Goal: Browse casually

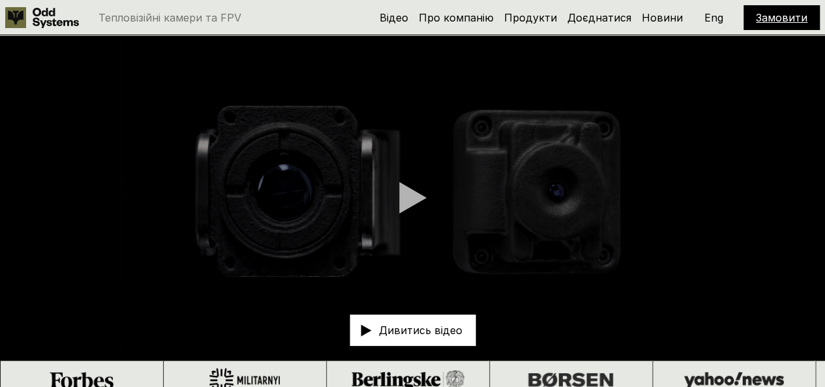
click at [778, 16] on link "Замовити" at bounding box center [782, 17] width 52 height 13
click at [781, 22] on link "Замовити" at bounding box center [782, 17] width 52 height 13
click at [467, 22] on link "Про компанію" at bounding box center [456, 17] width 75 height 13
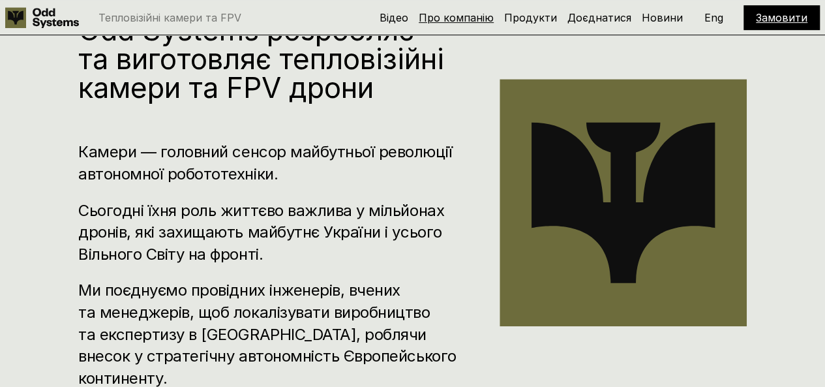
scroll to position [399, 0]
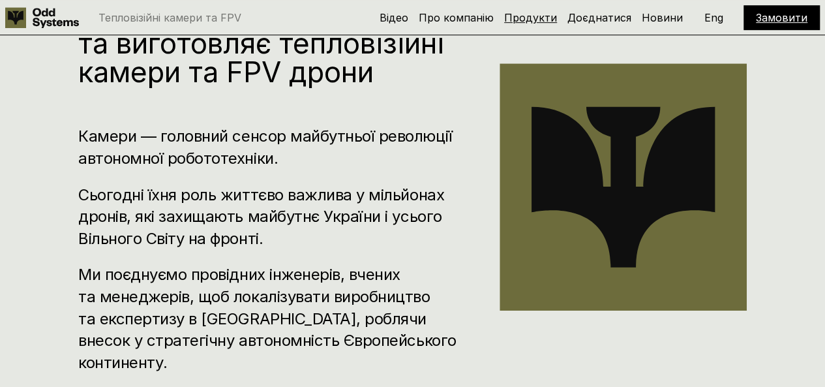
click at [523, 20] on link "Продукти" at bounding box center [530, 17] width 53 height 13
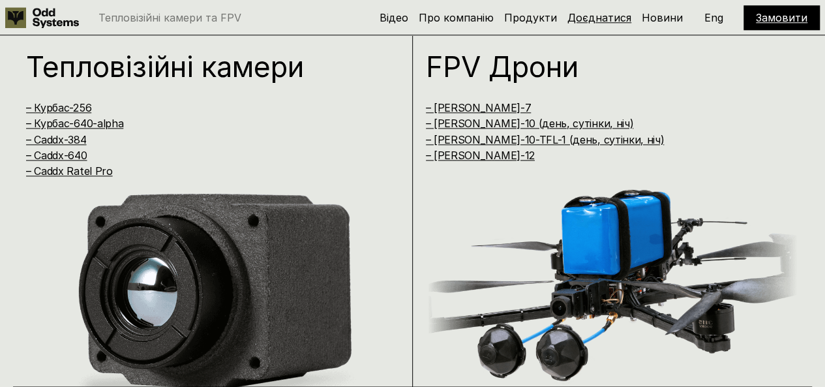
click at [599, 21] on link "Доєднатися" at bounding box center [599, 17] width 64 height 13
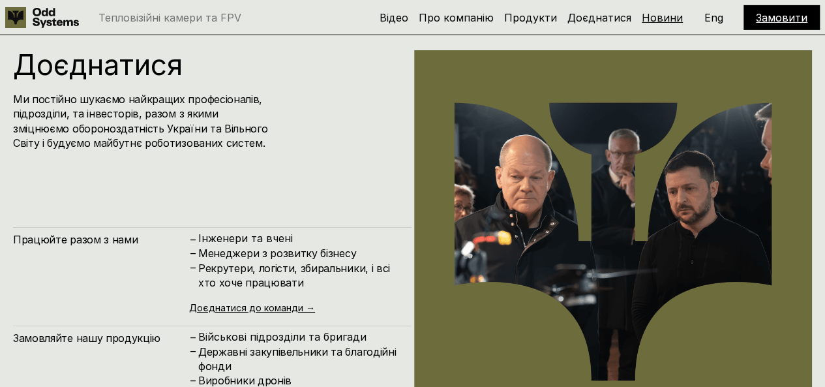
click at [647, 22] on link "Новини" at bounding box center [662, 17] width 41 height 13
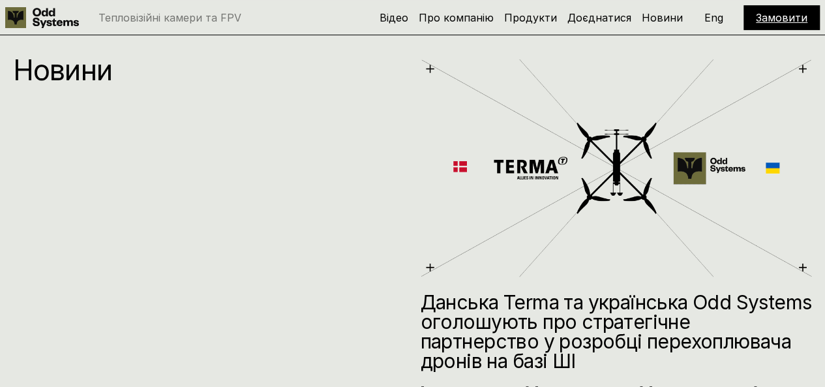
scroll to position [5249, 0]
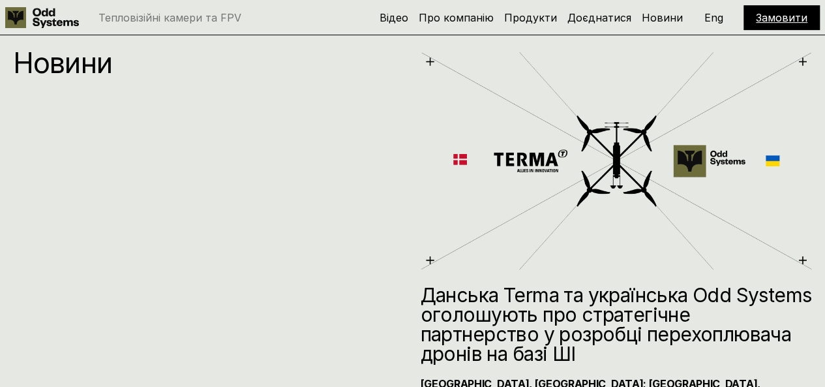
click at [717, 23] on p "Eng" at bounding box center [713, 17] width 19 height 10
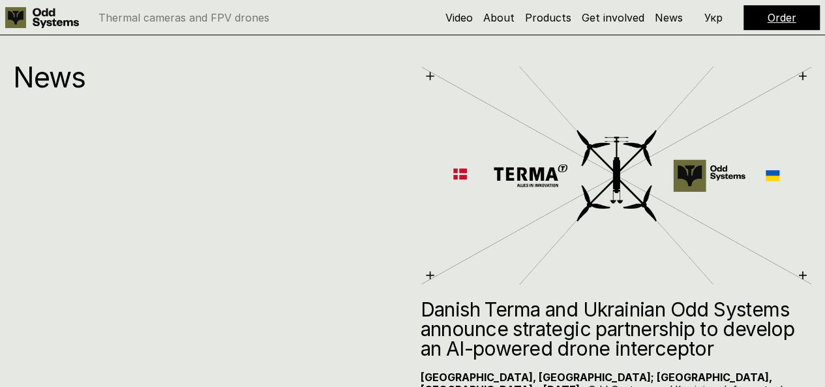
click at [704, 20] on p "Укр" at bounding box center [713, 17] width 18 height 10
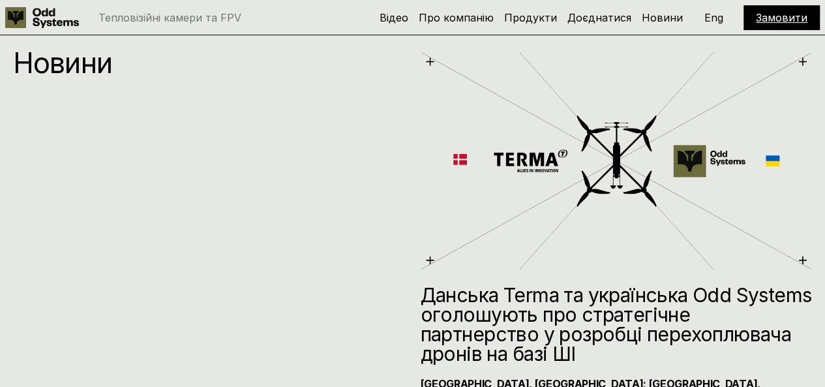
click at [755, 23] on div "Замовити" at bounding box center [781, 17] width 76 height 25
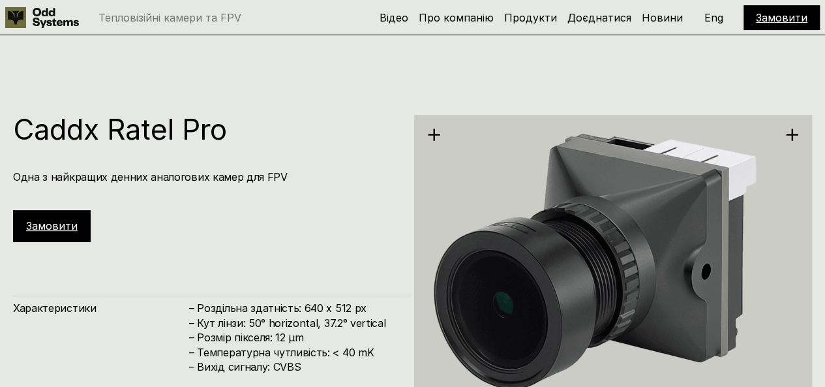
scroll to position [2576, 0]
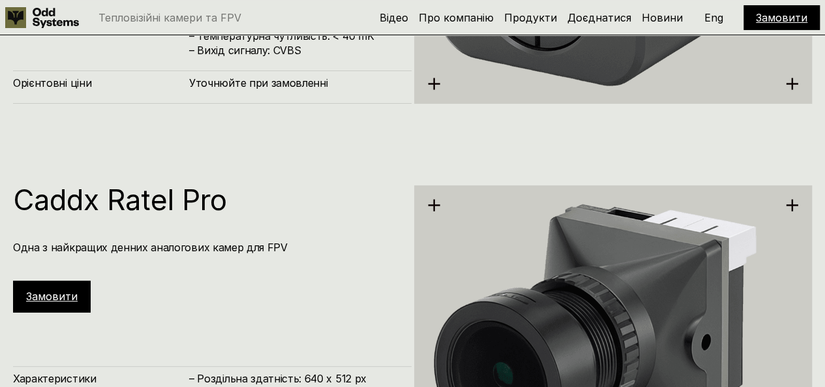
click at [70, 197] on h1 "Caddx Ratel Pro" at bounding box center [205, 199] width 385 height 29
click at [46, 305] on div "Замовити" at bounding box center [52, 295] width 78 height 31
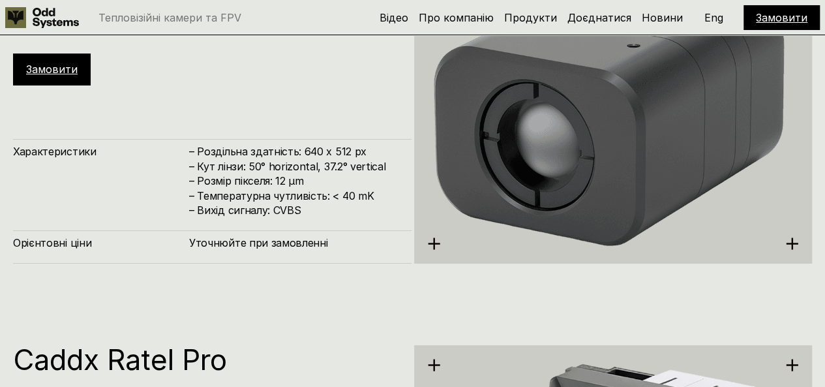
scroll to position [2511, 0]
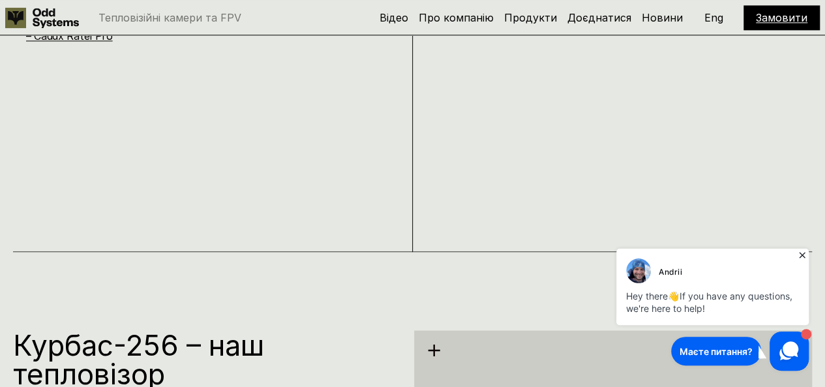
scroll to position [848, 0]
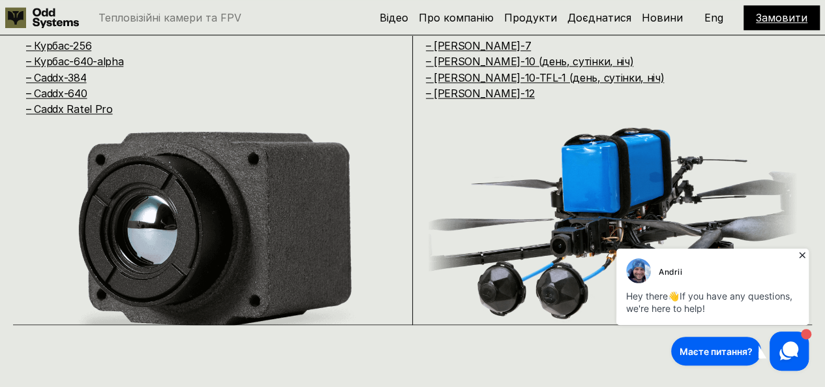
click at [801, 252] on icon at bounding box center [801, 254] width 13 height 13
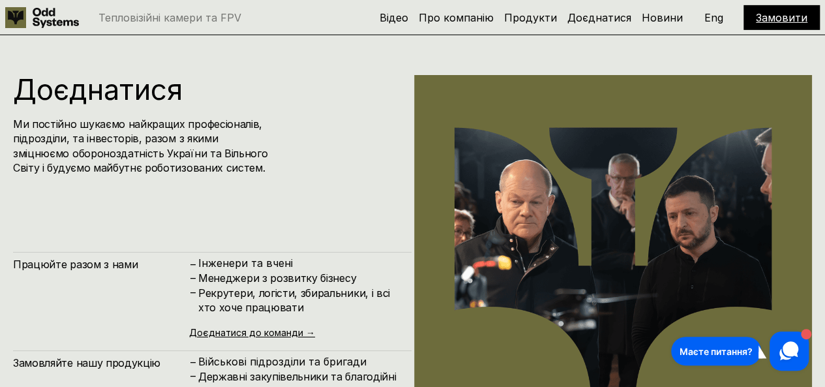
scroll to position [4694, 0]
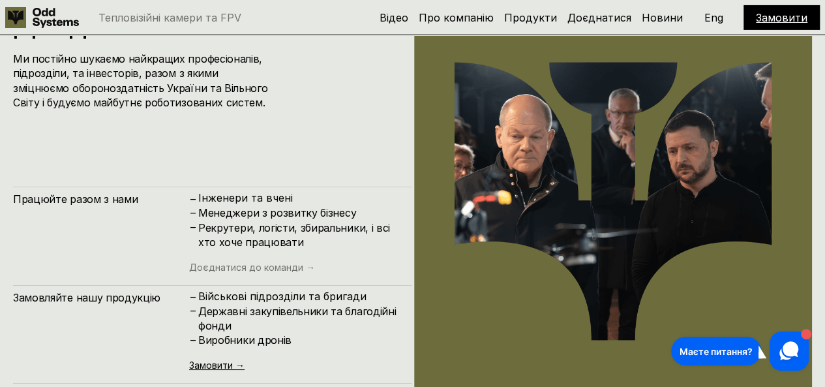
click at [227, 269] on link "Доєднатися до команди →" at bounding box center [252, 266] width 126 height 11
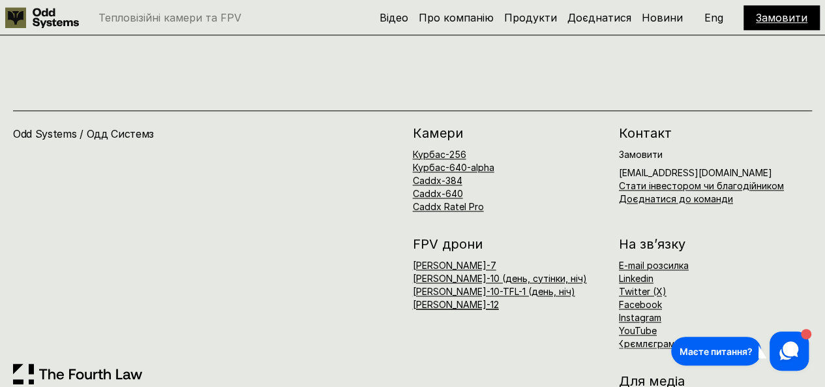
scroll to position [5798, 0]
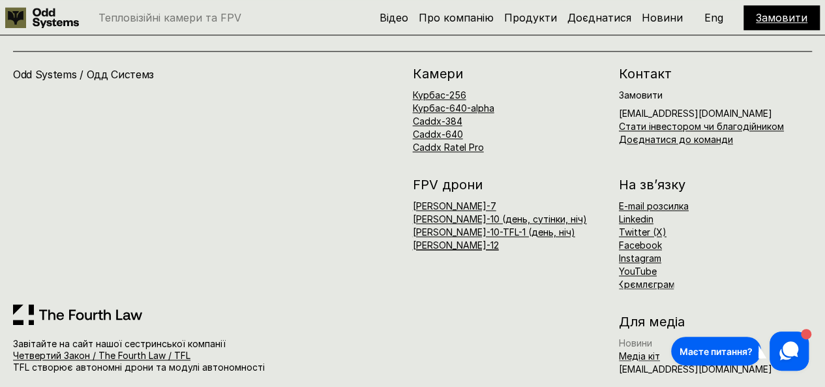
click at [639, 337] on link "Новини" at bounding box center [635, 342] width 33 height 11
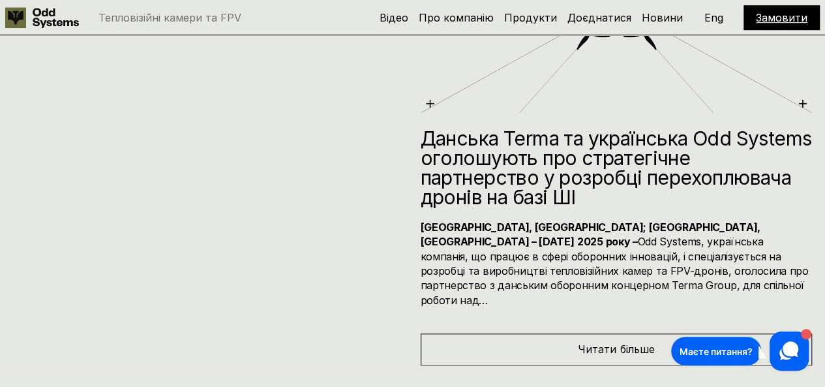
scroll to position [5510, 0]
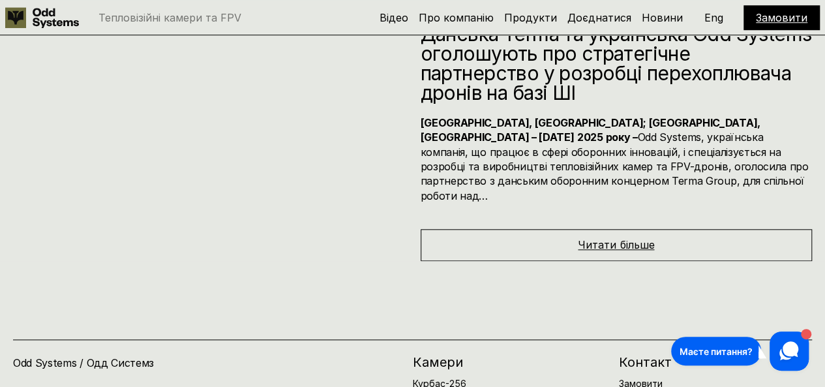
click at [587, 238] on span "Читати більше" at bounding box center [616, 244] width 76 height 13
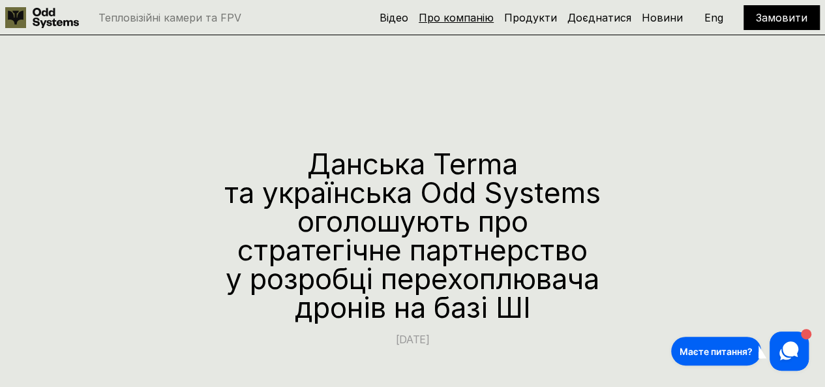
click at [456, 15] on link "Про компанію" at bounding box center [456, 17] width 75 height 13
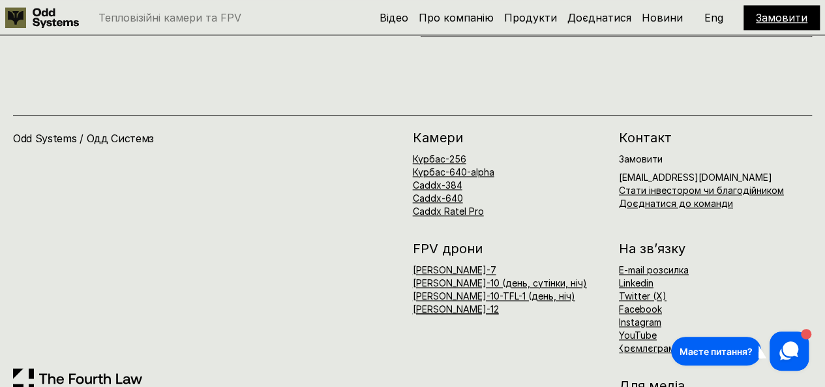
scroll to position [5798, 0]
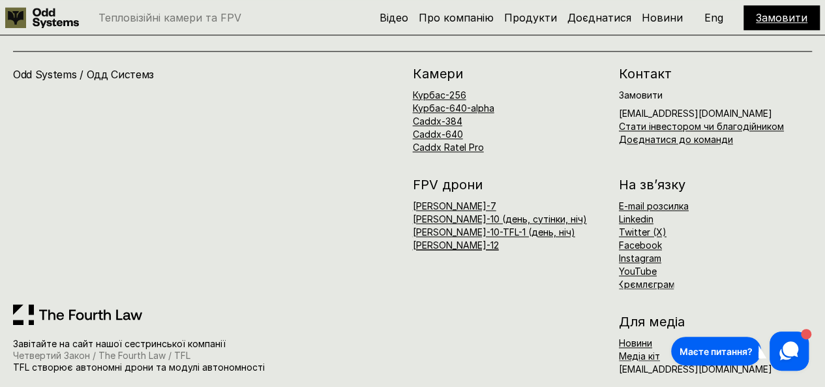
click at [96, 349] on link "Четвертий Закон / The Fourth Law / TFL" at bounding box center [101, 354] width 177 height 11
click at [754, 14] on div "Замовити" at bounding box center [781, 17] width 76 height 25
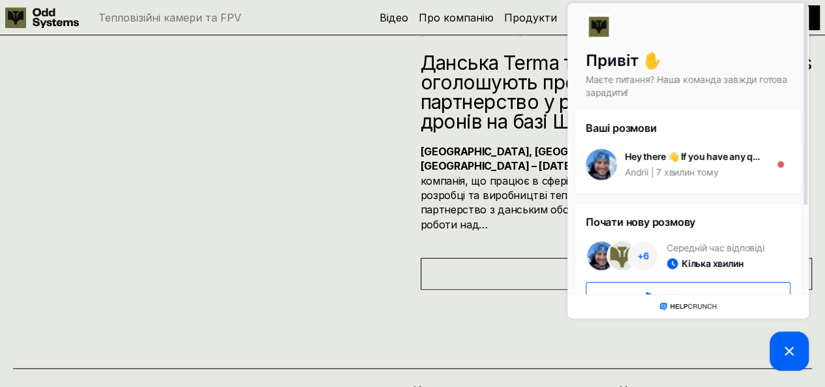
scroll to position [5472, 0]
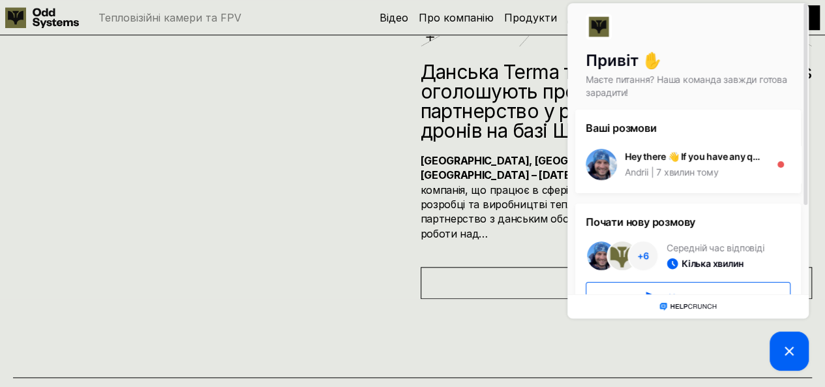
click at [774, 346] on picture at bounding box center [788, 350] width 39 height 39
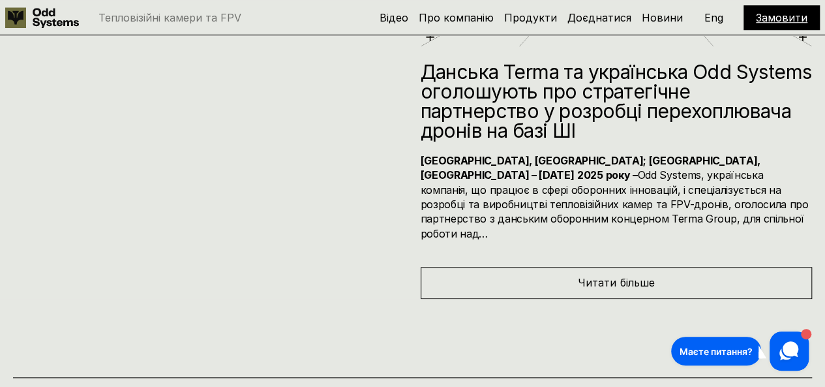
drag, startPoint x: 782, startPoint y: 21, endPoint x: 207, endPoint y: 36, distance: 575.3
click at [782, 21] on link "Замовити" at bounding box center [782, 17] width 52 height 13
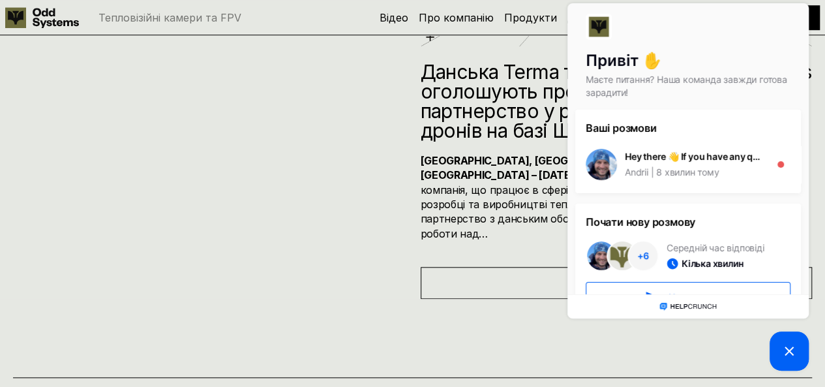
click at [780, 352] on picture at bounding box center [788, 350] width 39 height 39
